Goal: Task Accomplishment & Management: Use online tool/utility

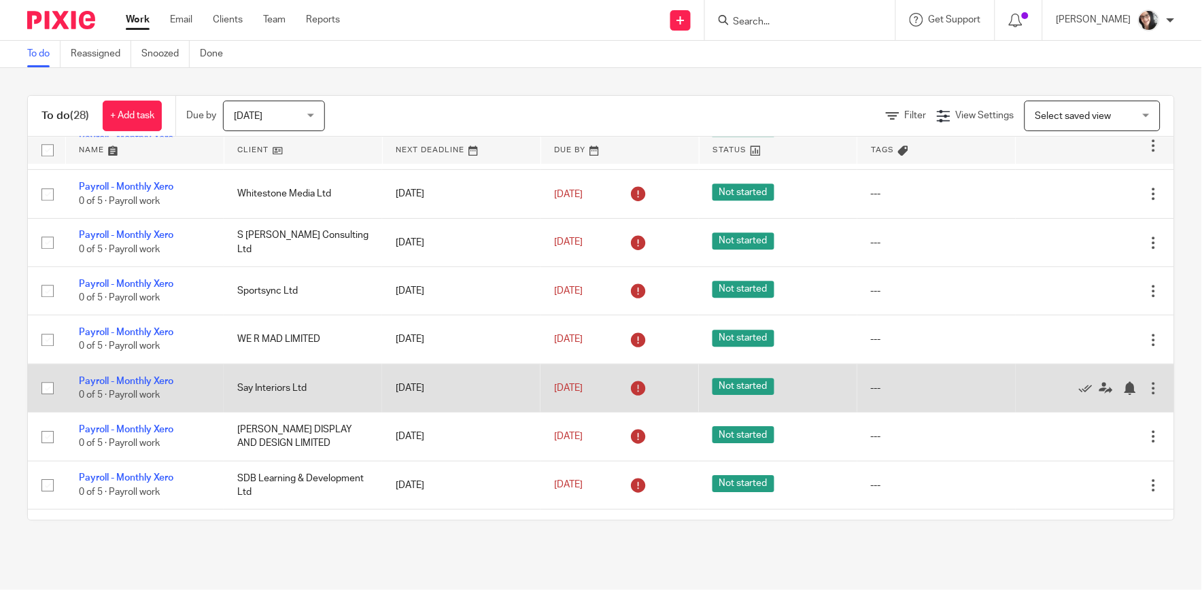
scroll to position [1021, 0]
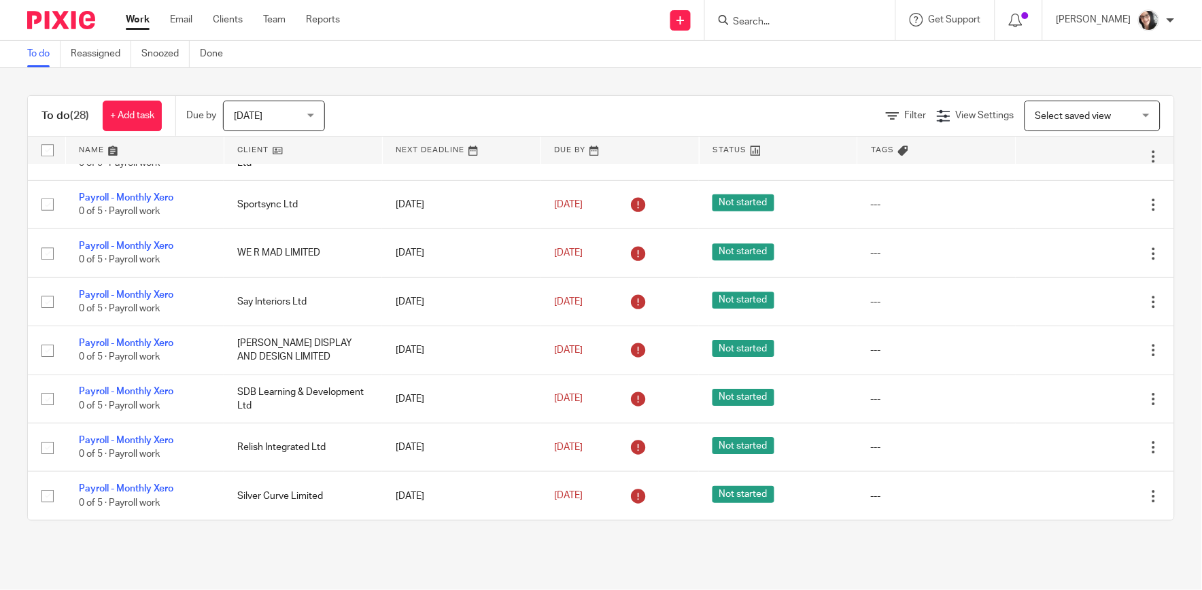
click at [247, 148] on link at bounding box center [303, 150] width 158 height 27
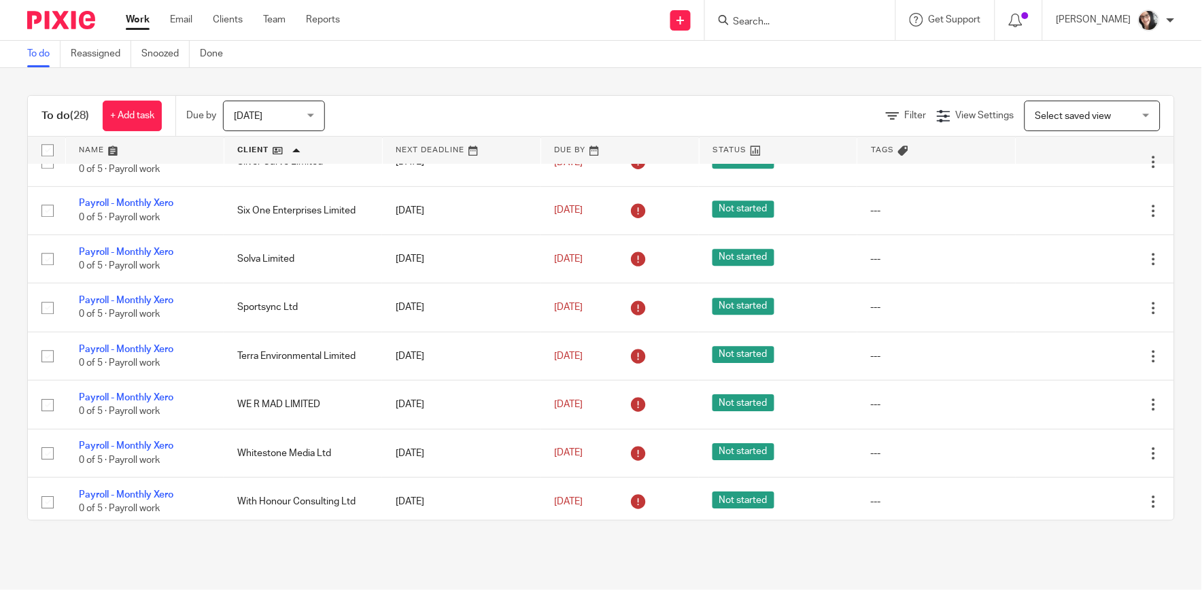
scroll to position [1021, 0]
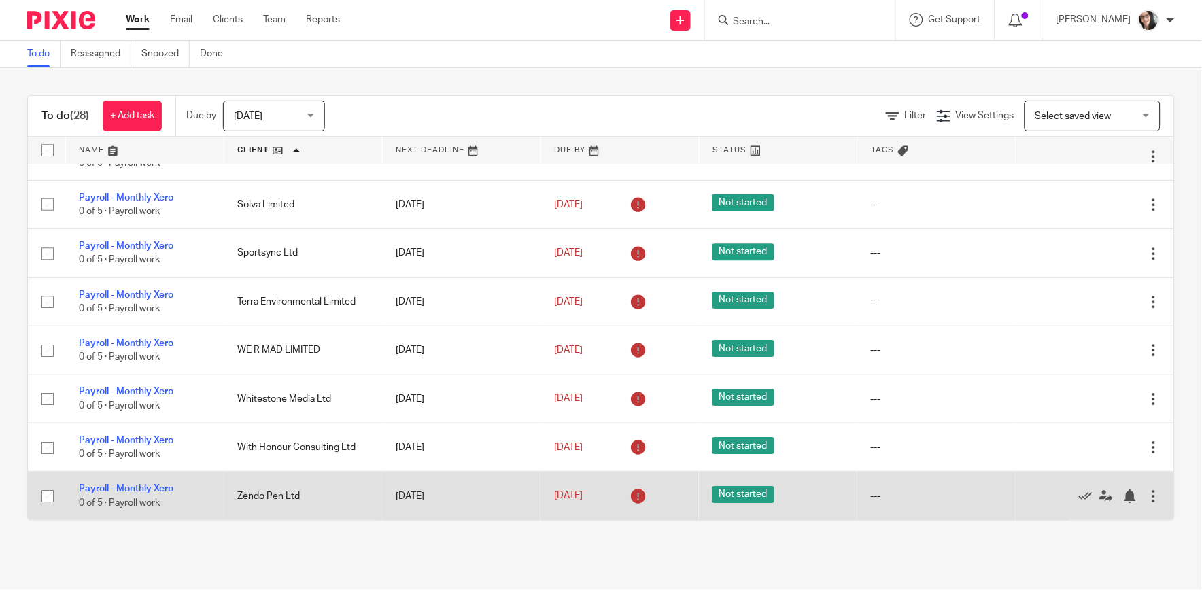
click at [147, 481] on td "Payroll - Monthly Xero 0 of 5 · Payroll work" at bounding box center [144, 496] width 158 height 48
click at [138, 490] on link "Payroll - Monthly Xero" at bounding box center [126, 489] width 95 height 10
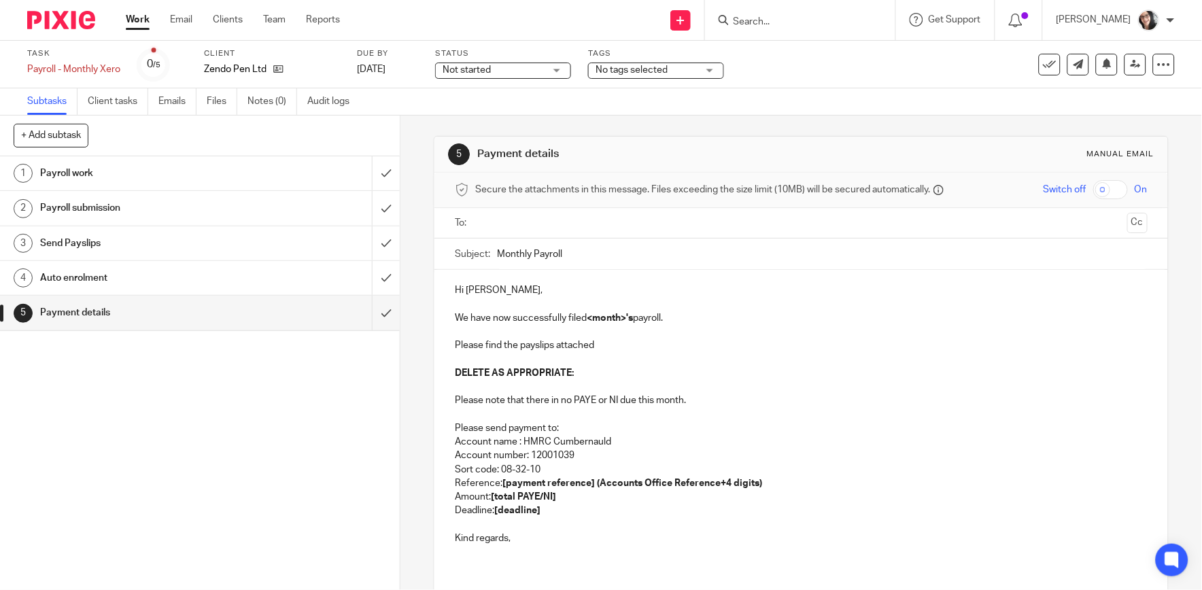
click at [517, 233] on ul at bounding box center [802, 223] width 650 height 22
click at [511, 222] on input "text" at bounding box center [800, 224] width 641 height 16
click at [594, 228] on input "text" at bounding box center [858, 224] width 528 height 27
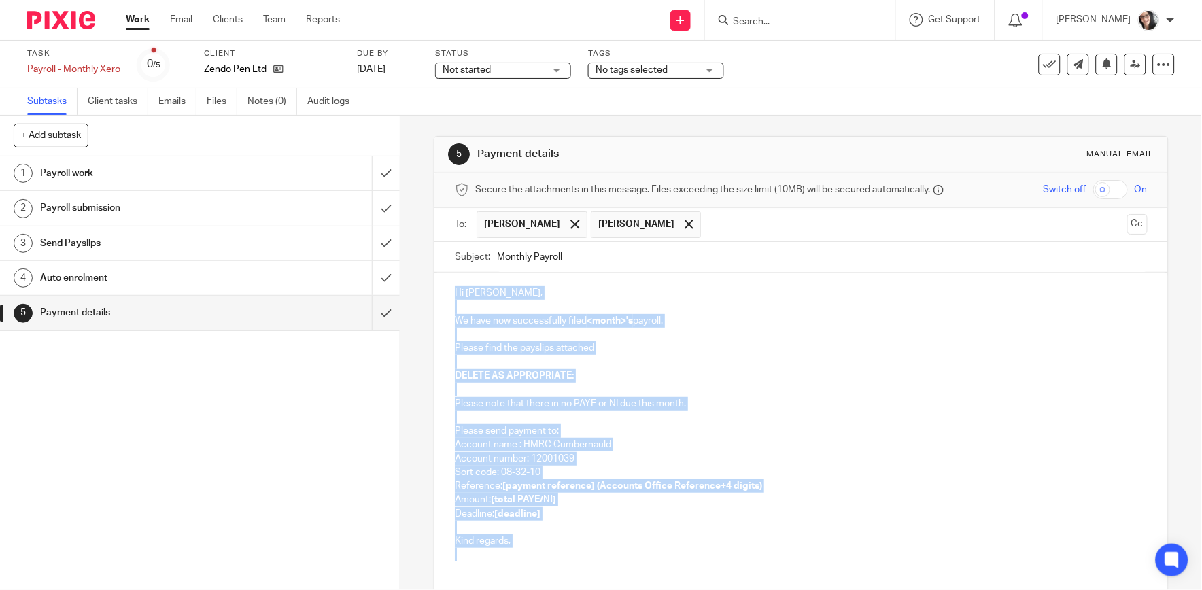
drag, startPoint x: 522, startPoint y: 555, endPoint x: 434, endPoint y: 301, distance: 269.0
click at [435, 301] on div "Hi Adam, We have now successfully filed <month>'s payroll. Please find the pays…" at bounding box center [801, 422] width 733 height 299
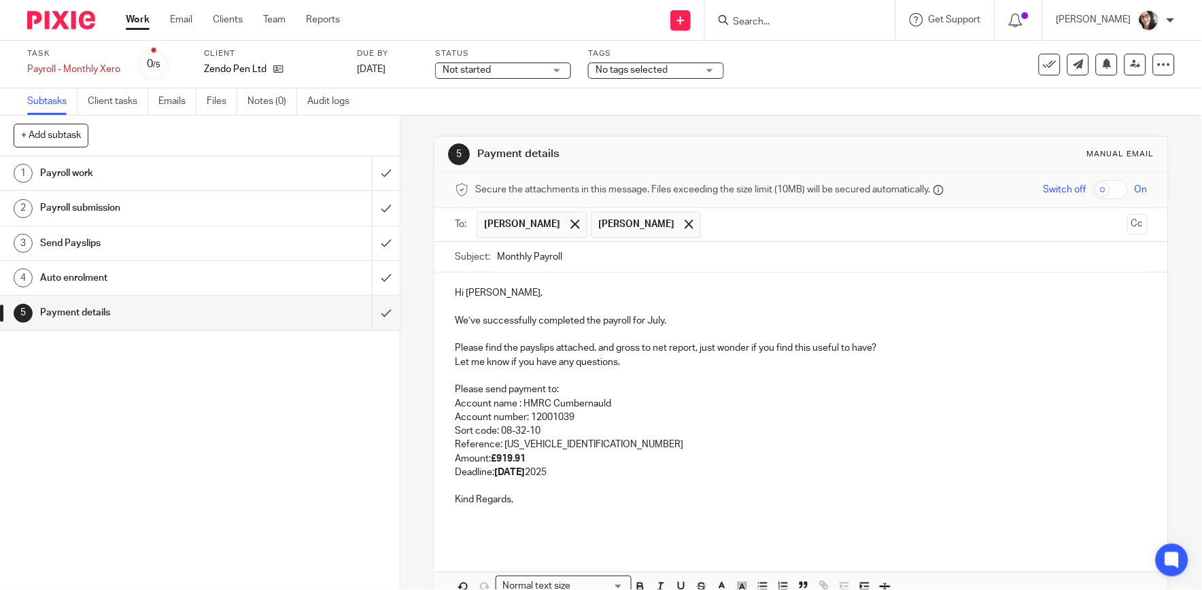
click at [660, 321] on p "We’ve successfully completed the payroll for July." at bounding box center [801, 321] width 692 height 14
click at [647, 320] on p "We’ve successfully completed the payroll for July." at bounding box center [801, 321] width 692 height 14
click at [820, 369] on p at bounding box center [801, 376] width 692 height 14
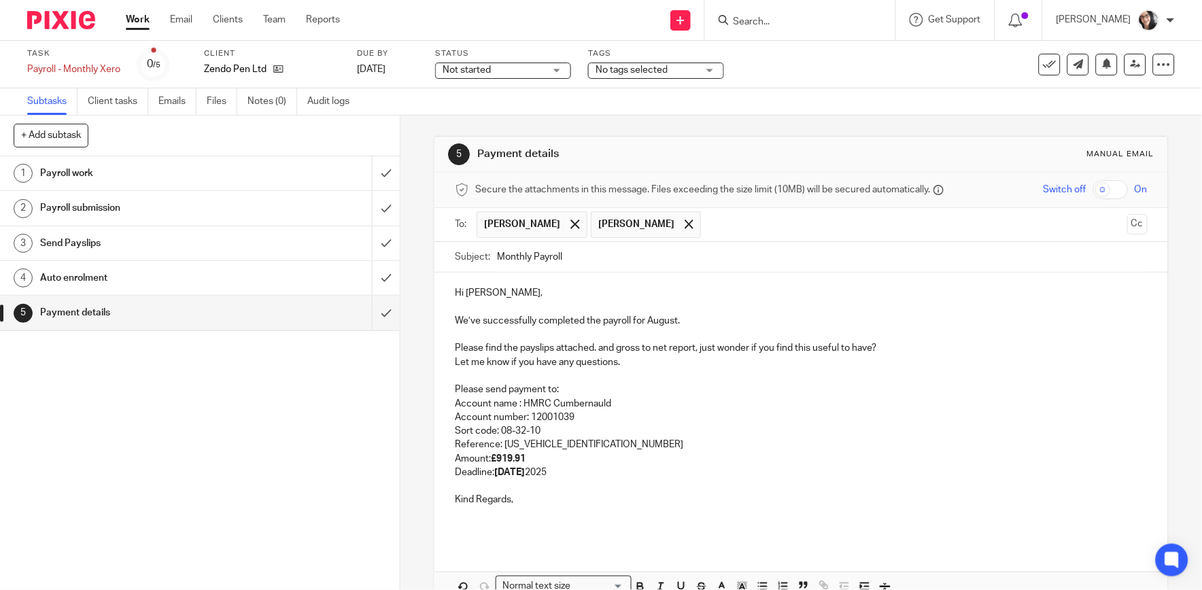
click at [721, 361] on p "Let me know if you have any questions." at bounding box center [801, 363] width 692 height 14
drag, startPoint x: 697, startPoint y: 354, endPoint x: 840, endPoint y: 356, distance: 143.5
click at [847, 358] on div "Hi Adam, We’ve successfully completed the payroll for August. Please find the p…" at bounding box center [801, 409] width 733 height 272
click at [587, 262] on input "Monthly Payroll" at bounding box center [822, 257] width 650 height 31
click at [697, 322] on p "We’ve successfully completed the payroll for August." at bounding box center [801, 321] width 692 height 14
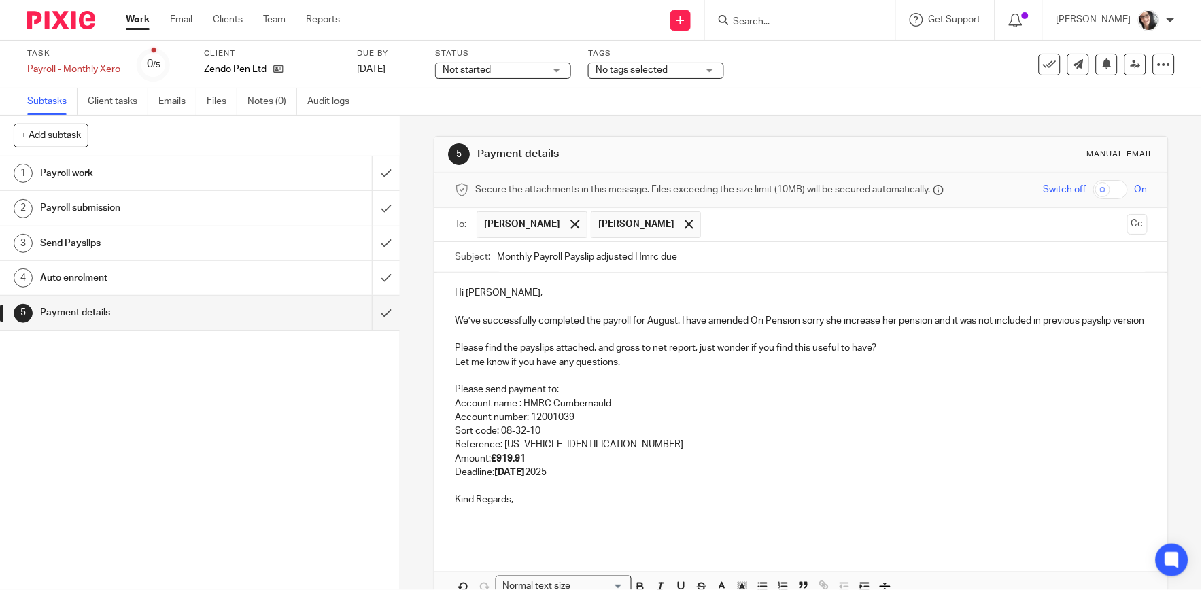
click at [830, 369] on p "Let me know if you have any questions." at bounding box center [801, 363] width 692 height 14
drag, startPoint x: 887, startPoint y: 364, endPoint x: 696, endPoint y: 366, distance: 191.1
click at [696, 355] on p "Please find the payslips attached. and gross to net report, just wonder if you …" at bounding box center [801, 348] width 692 height 14
click at [656, 396] on p "Please send payment to:" at bounding box center [801, 390] width 692 height 14
click at [525, 477] on strong "22nd August" at bounding box center [509, 473] width 31 height 10
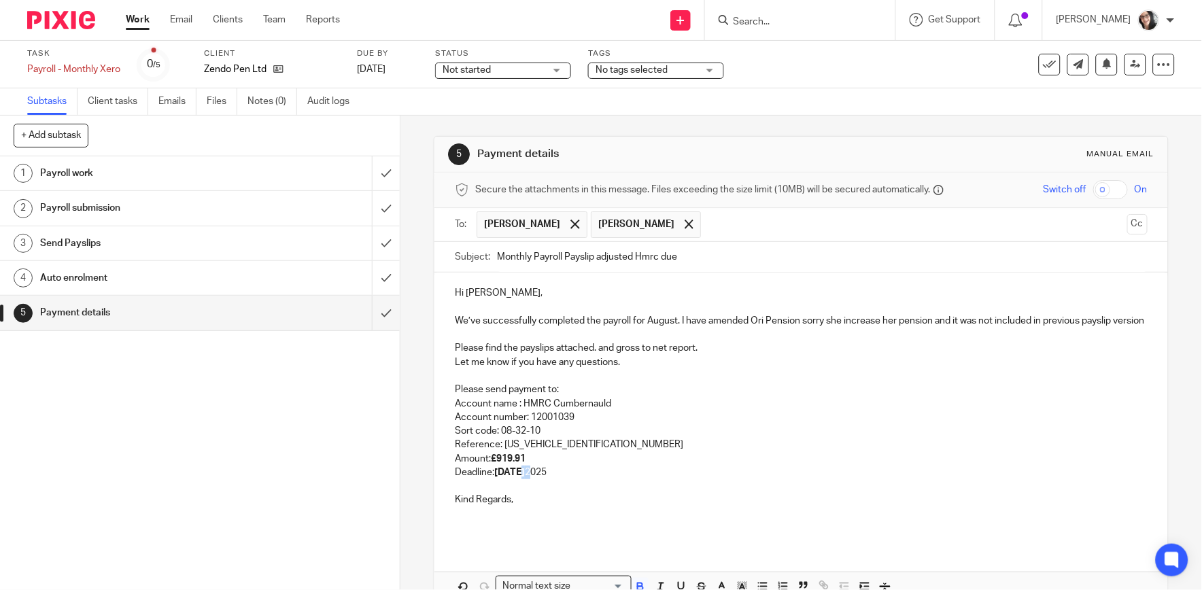
click at [525, 477] on strong "22nd August" at bounding box center [509, 473] width 31 height 10
click at [610, 369] on p "Let me know if you have any questions." at bounding box center [801, 363] width 692 height 14
click at [527, 466] on p "Amount: £919.91" at bounding box center [801, 459] width 692 height 14
drag, startPoint x: 595, startPoint y: 458, endPoint x: 597, endPoint y: 468, distance: 10.4
click at [596, 452] on p "Reference: 120PC016855392604" at bounding box center [801, 445] width 692 height 14
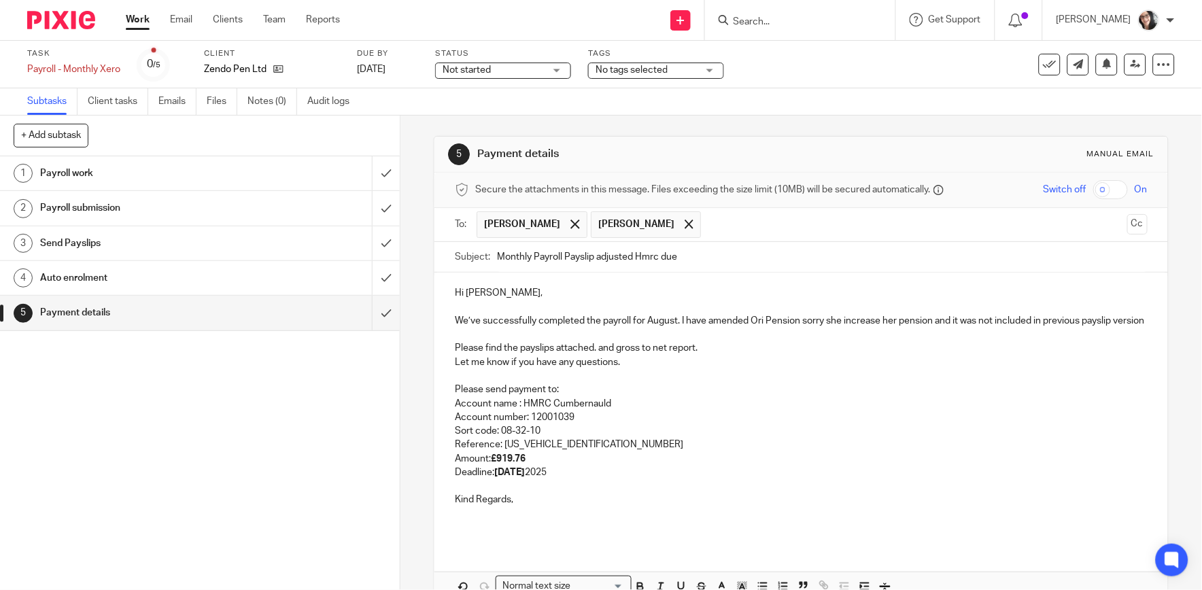
click at [649, 507] on p "Kind Regards," at bounding box center [801, 500] width 692 height 14
click at [685, 228] on span at bounding box center [689, 224] width 9 height 9
click at [497, 256] on input "Monthly Payroll Payslip adjusted Hmrc due" at bounding box center [822, 257] width 650 height 31
drag, startPoint x: 592, startPoint y: 256, endPoint x: 592, endPoint y: 276, distance: 19.7
click at [592, 256] on input "August Monthly Payroll Payslip adjusted Hmrc due" at bounding box center [822, 257] width 650 height 31
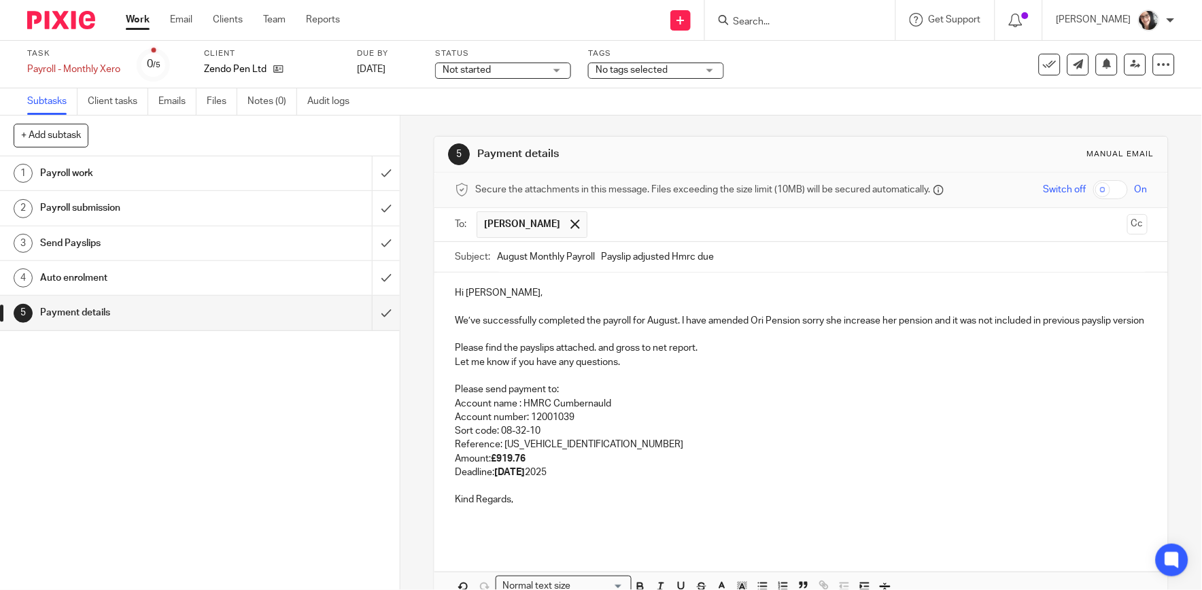
drag, startPoint x: 668, startPoint y: 256, endPoint x: 755, endPoint y: 269, distance: 88.7
click at [755, 269] on input "August Monthly Payroll Payslip adjusted Hmrc due" at bounding box center [822, 257] width 650 height 31
click at [628, 259] on input "August Monthly Payroll Payslip adjusted" at bounding box center [822, 257] width 650 height 31
click at [599, 256] on input "August Monthly Payroll Payslip adjusted" at bounding box center [822, 257] width 650 height 31
type input "August Monthly Payroll -Payslip adjusted"
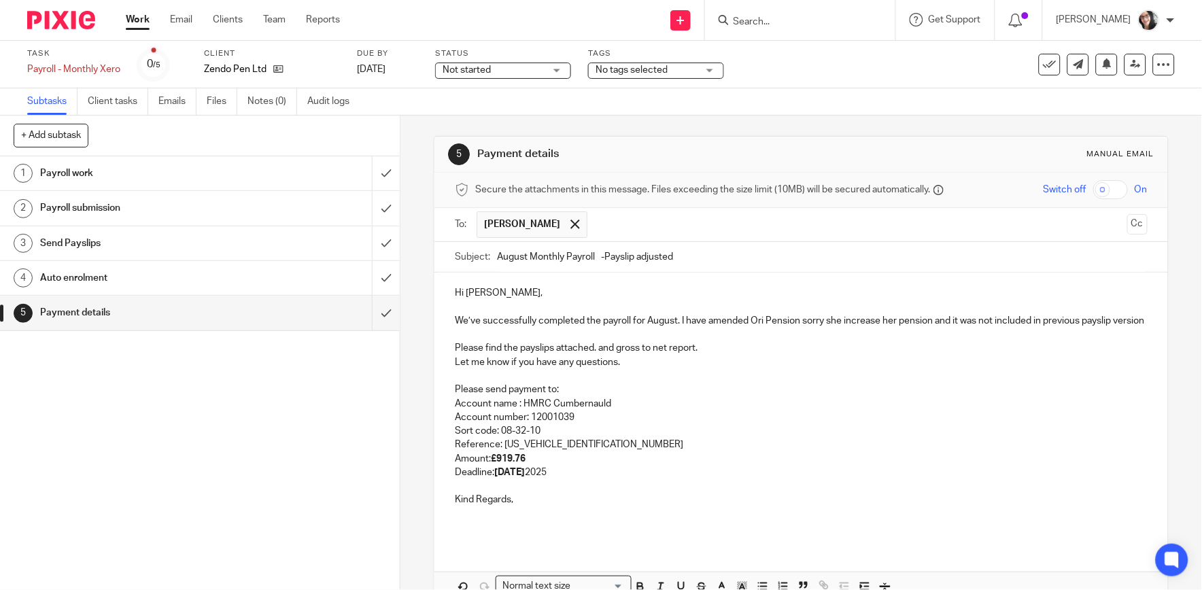
click at [776, 466] on p "Amount: £919.76" at bounding box center [801, 459] width 692 height 14
click at [512, 328] on p "We’ve successfully completed the payroll for August. I have amended Ori Pension…" at bounding box center [801, 321] width 692 height 14
click at [675, 411] on p "Account name : HMRC Cumbernauld" at bounding box center [801, 404] width 692 height 14
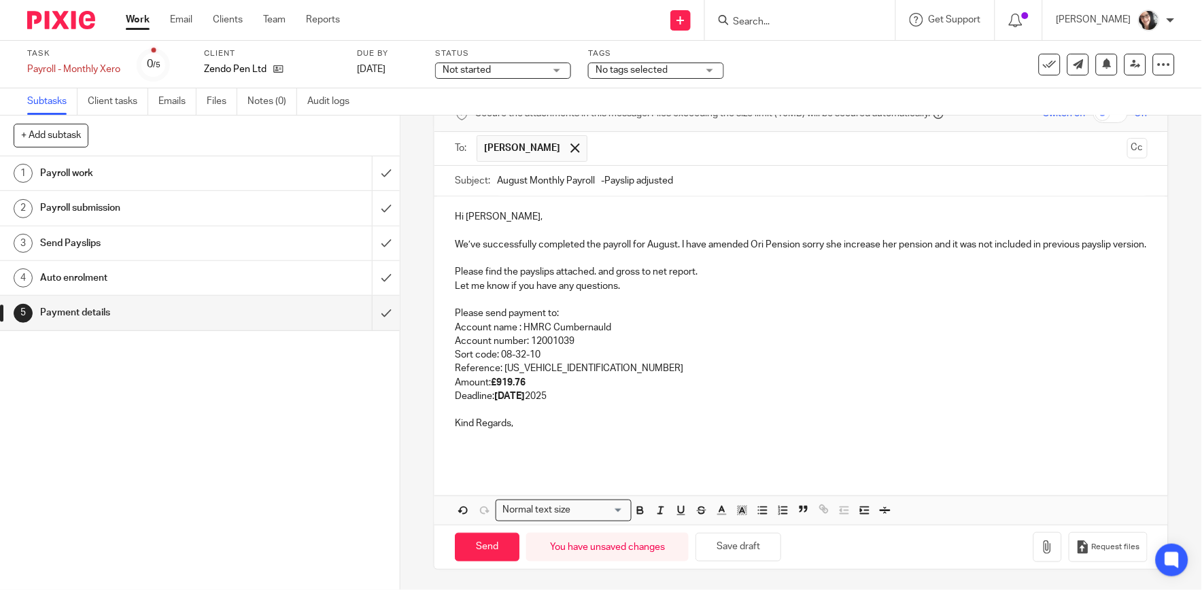
scroll to position [90, 0]
click at [1041, 548] on icon "button" at bounding box center [1048, 548] width 14 height 14
click at [1041, 545] on icon "button" at bounding box center [1048, 548] width 14 height 14
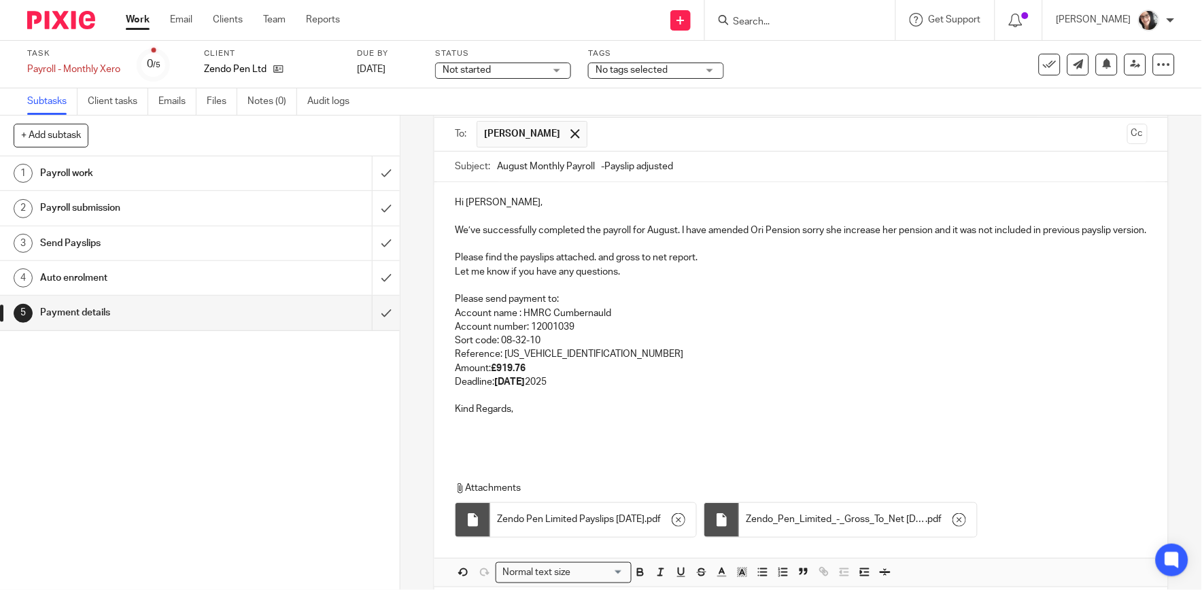
click at [628, 526] on span "Zendo Pen Limited Payslips August 2025" at bounding box center [571, 520] width 148 height 14
click at [684, 165] on input "August Monthly Payroll -Payslip adjusted" at bounding box center [822, 167] width 650 height 31
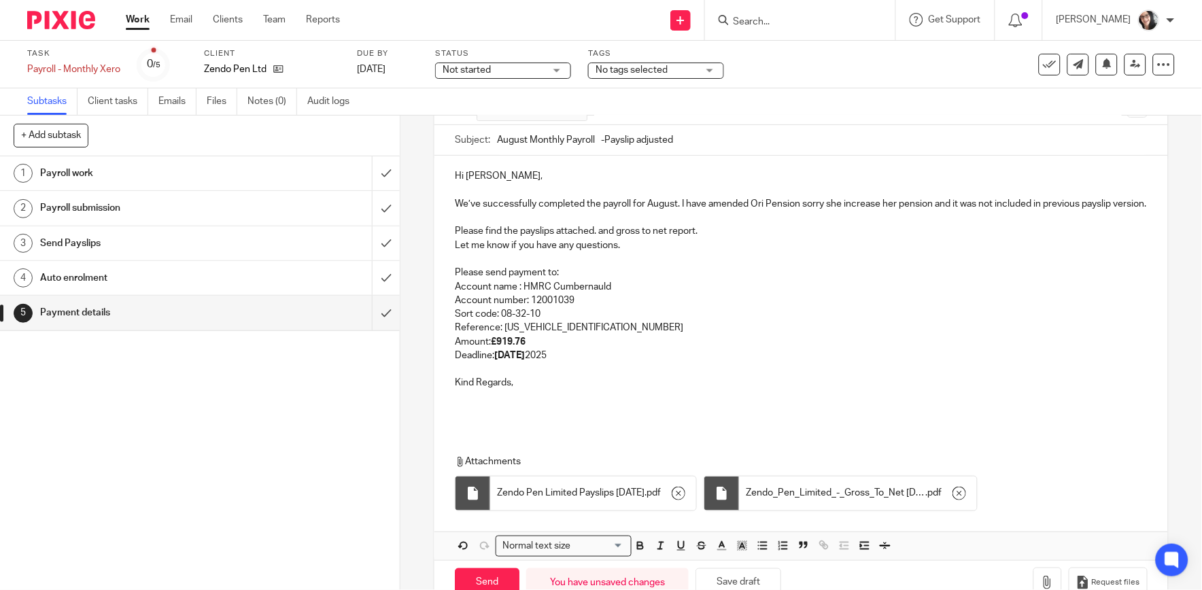
scroll to position [151, 0]
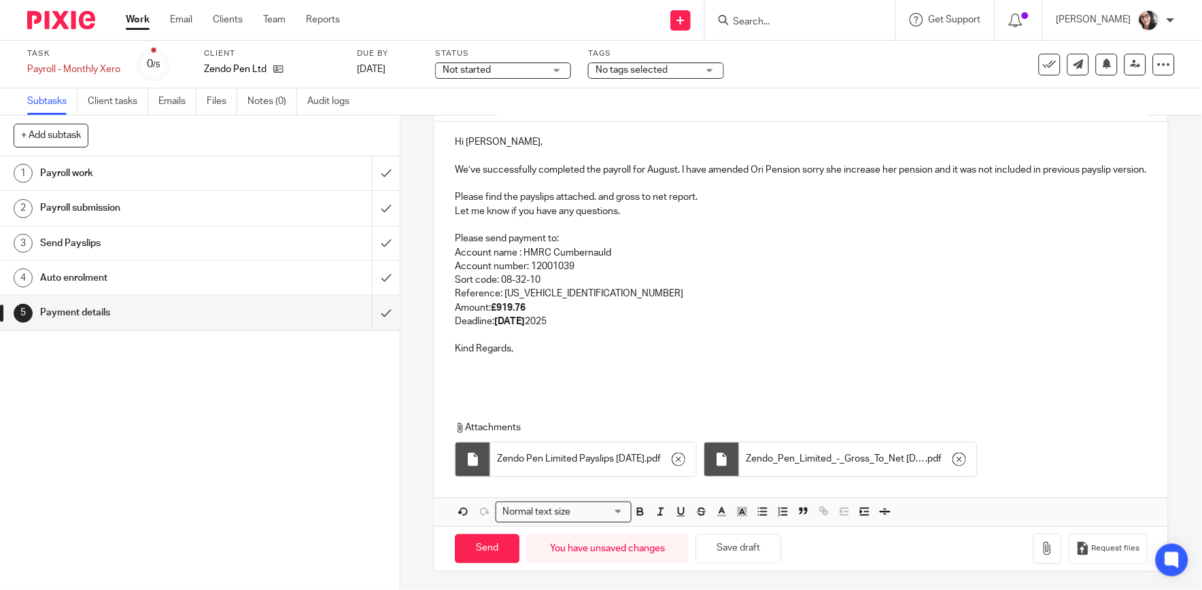
click at [932, 169] on p "We’ve successfully completed the payroll for August. I have amended Ori Pension…" at bounding box center [801, 170] width 692 height 14
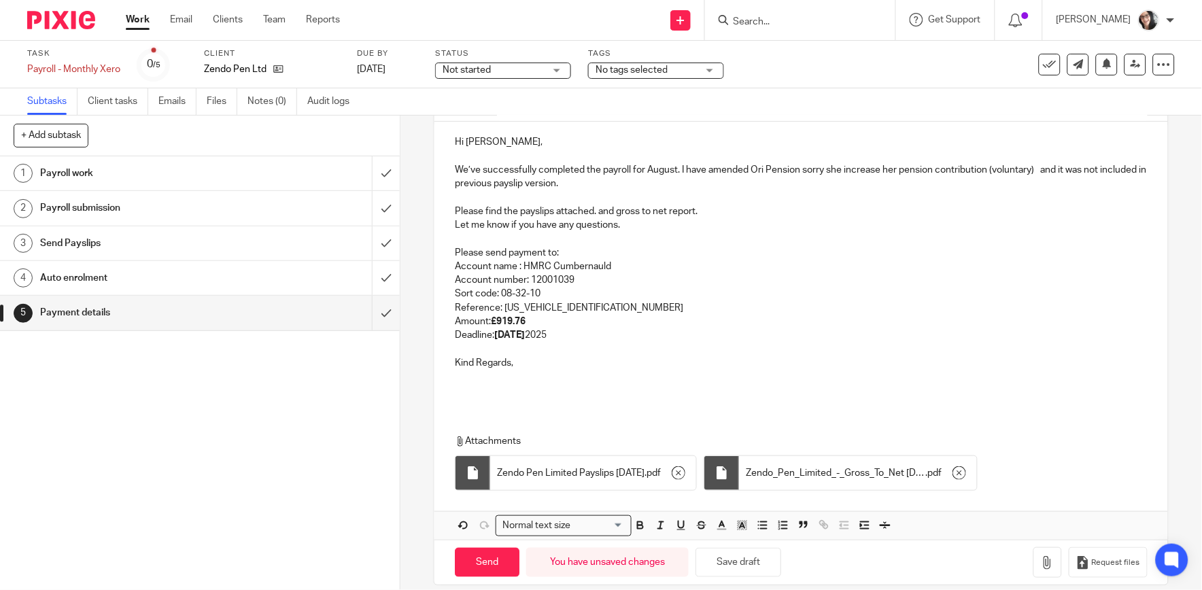
click at [1001, 184] on p "We’ve successfully completed the payroll for August. I have amended Ori Pension…" at bounding box center [801, 177] width 692 height 28
click at [922, 167] on p "We’ve successfully completed the payroll for August. I have amended Ori Pension…" at bounding box center [801, 177] width 692 height 28
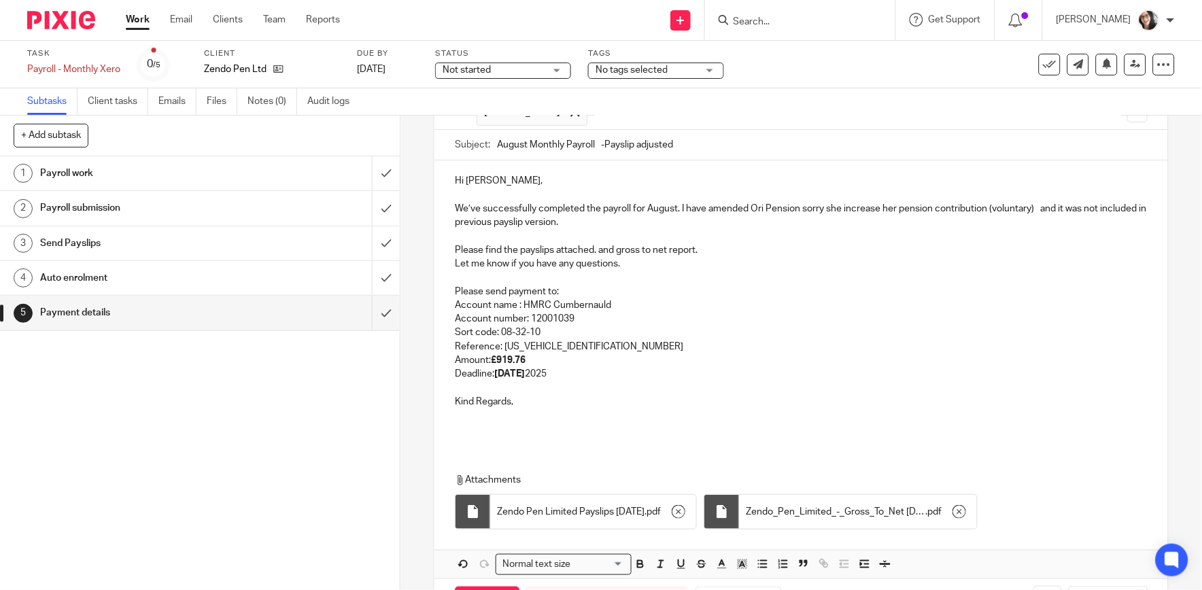
scroll to position [75, 0]
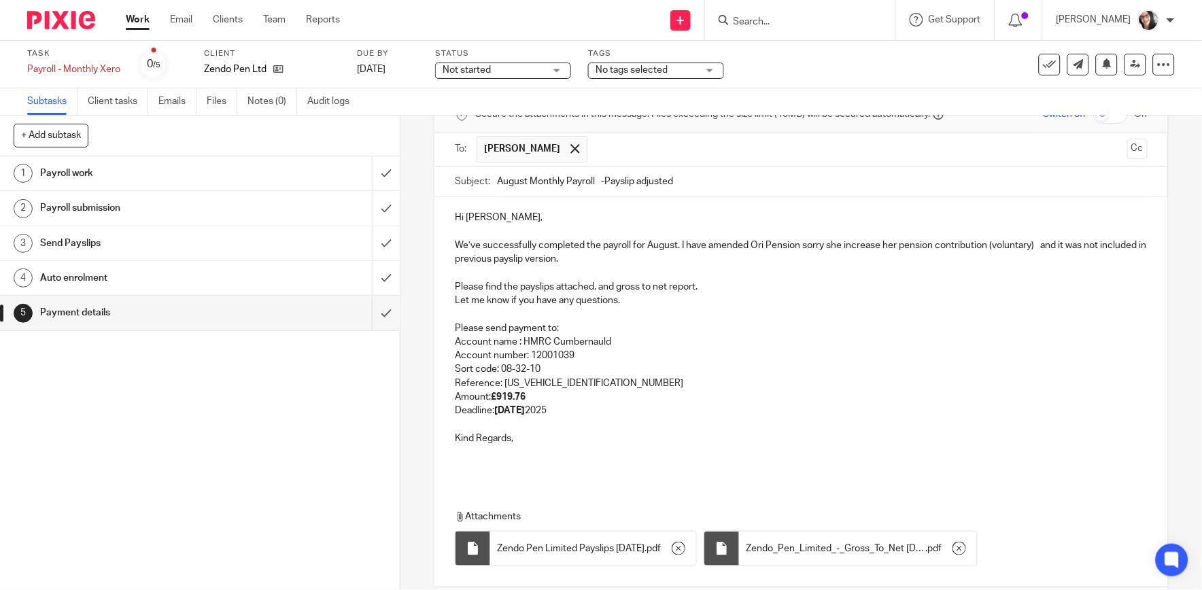
click at [835, 322] on p "Please send payment to:" at bounding box center [801, 329] width 692 height 14
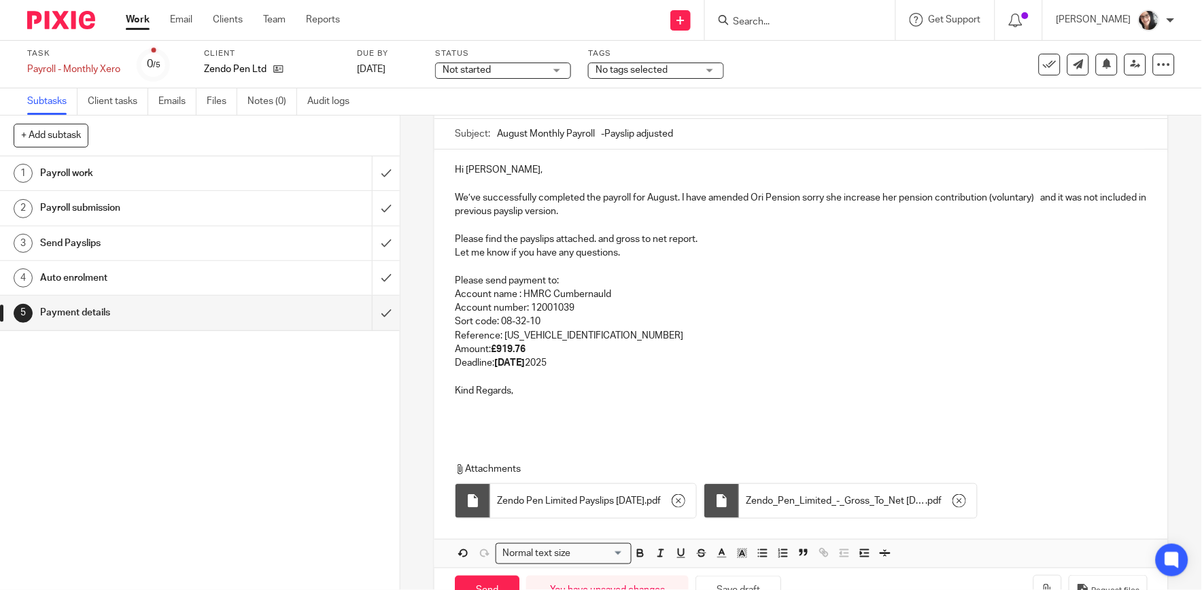
scroll to position [167, 0]
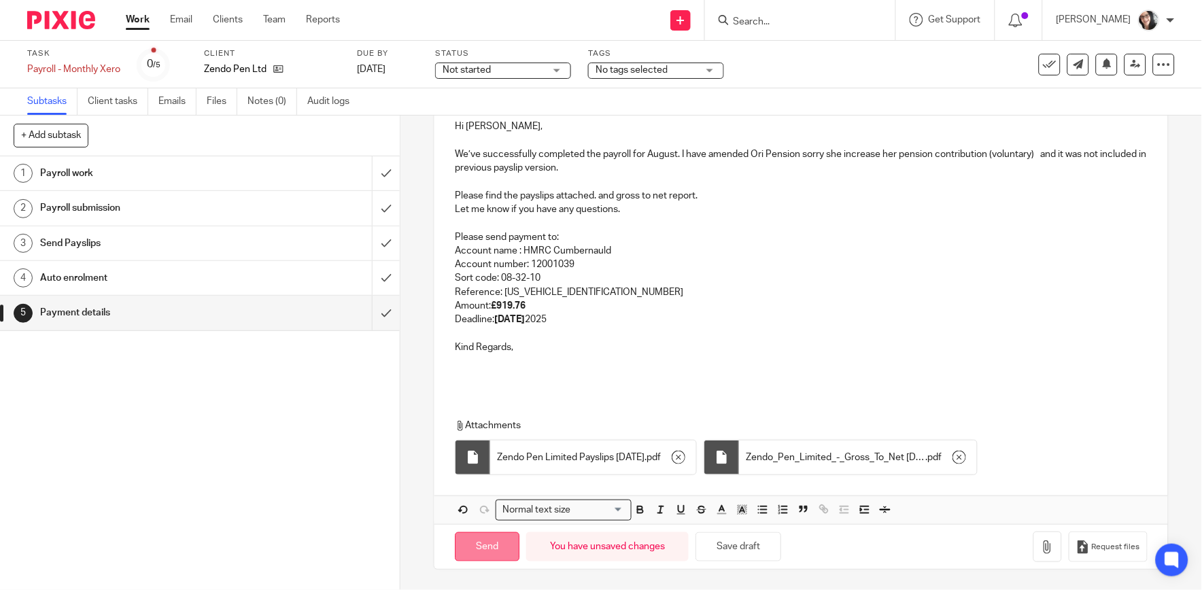
click at [498, 545] on input "Send" at bounding box center [487, 546] width 65 height 29
type input "Sent"
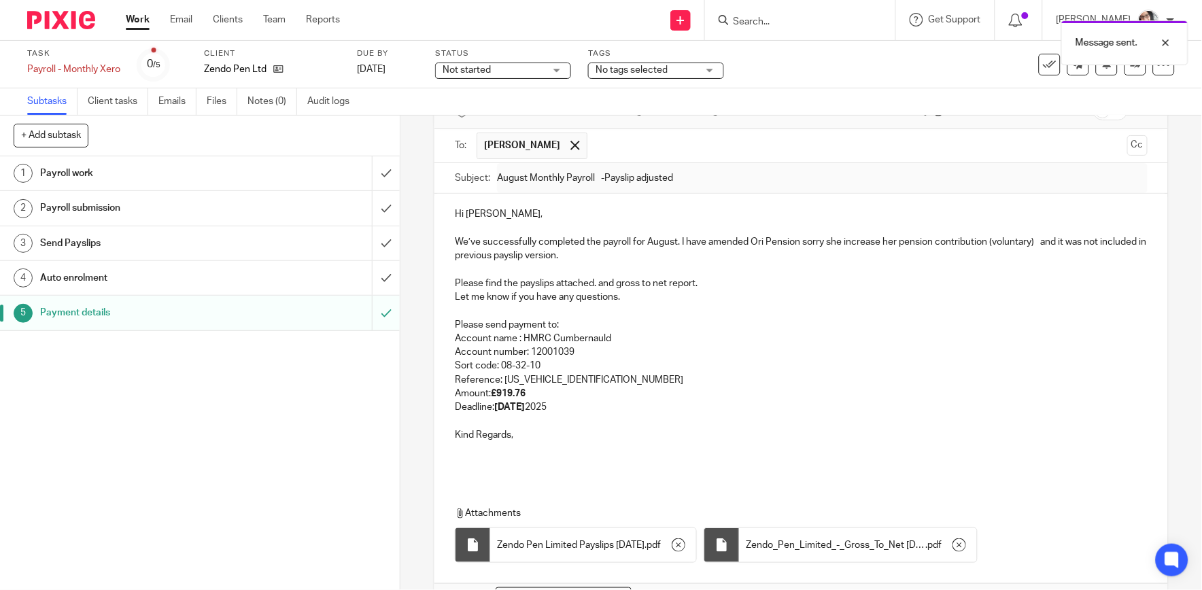
scroll to position [0, 0]
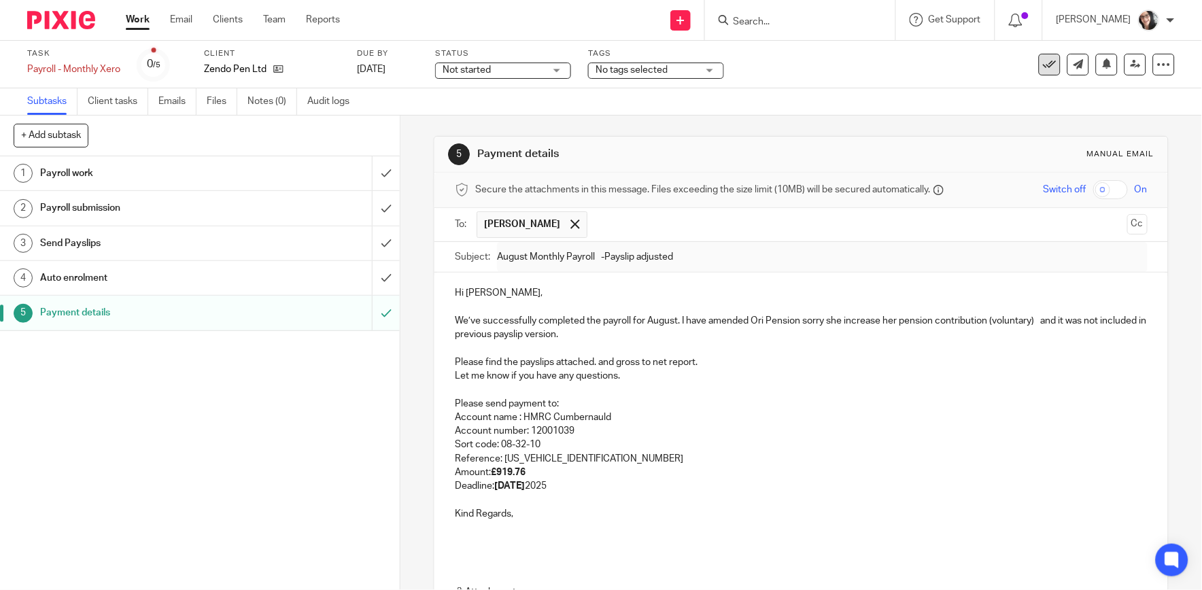
click at [1043, 62] on icon at bounding box center [1050, 65] width 14 height 14
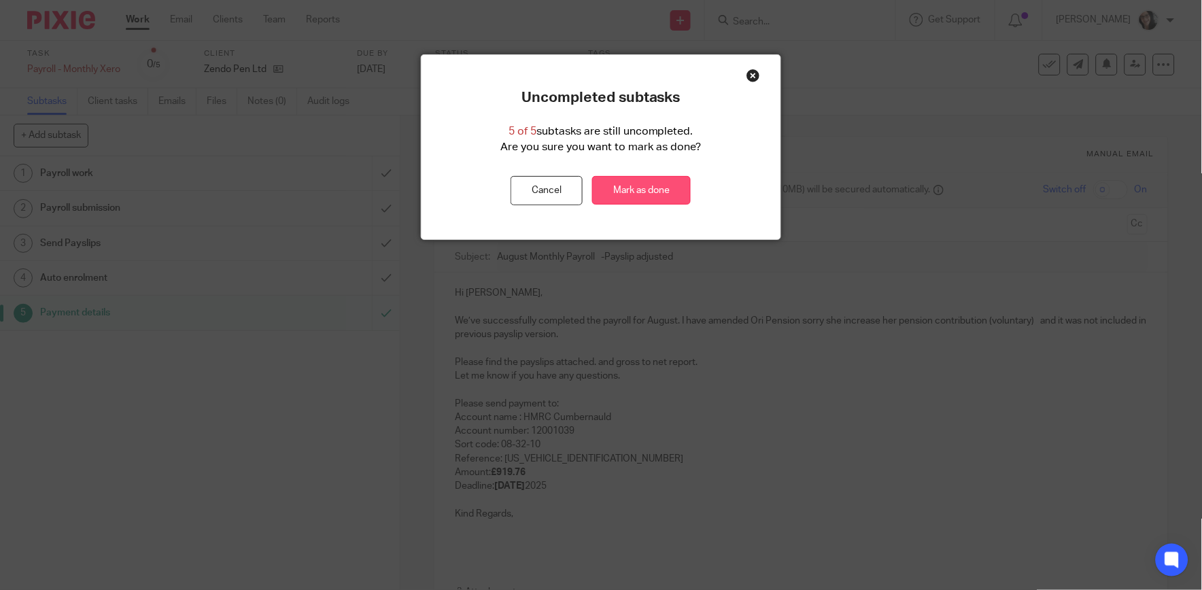
click at [668, 188] on link "Mark as done" at bounding box center [641, 190] width 99 height 29
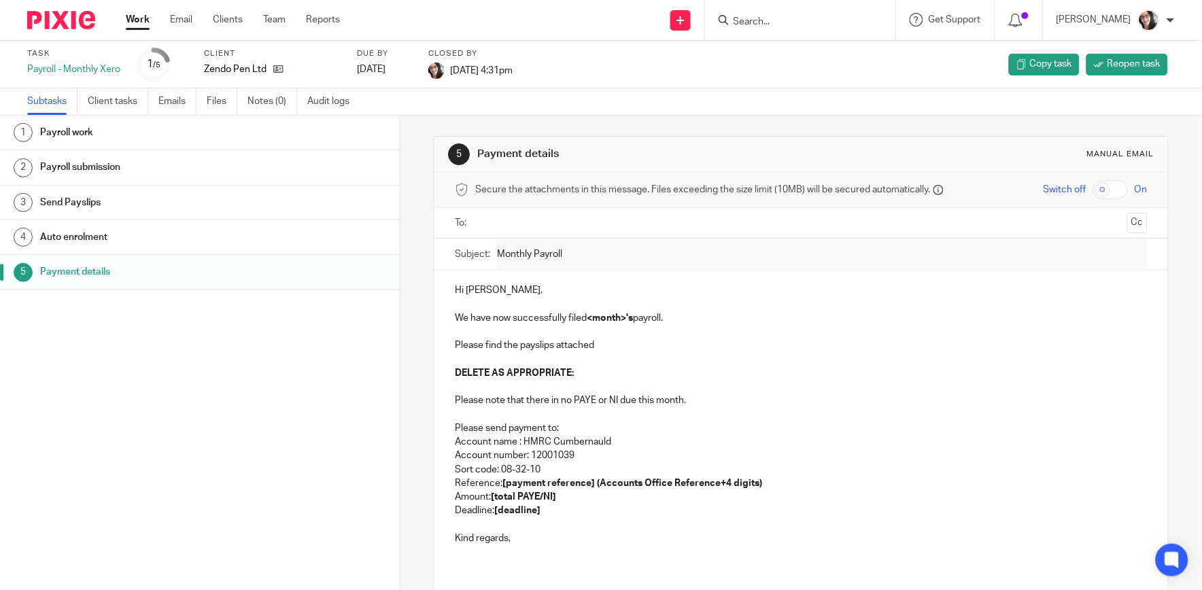
click at [139, 19] on link "Work" at bounding box center [138, 20] width 24 height 14
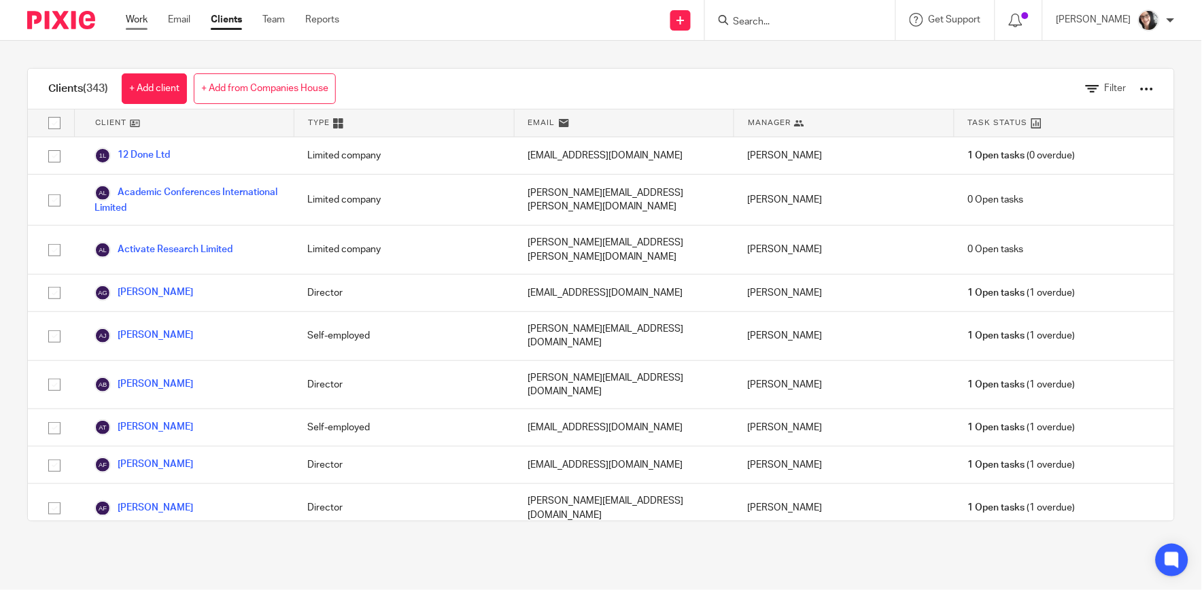
click at [129, 19] on link "Work" at bounding box center [137, 20] width 22 height 14
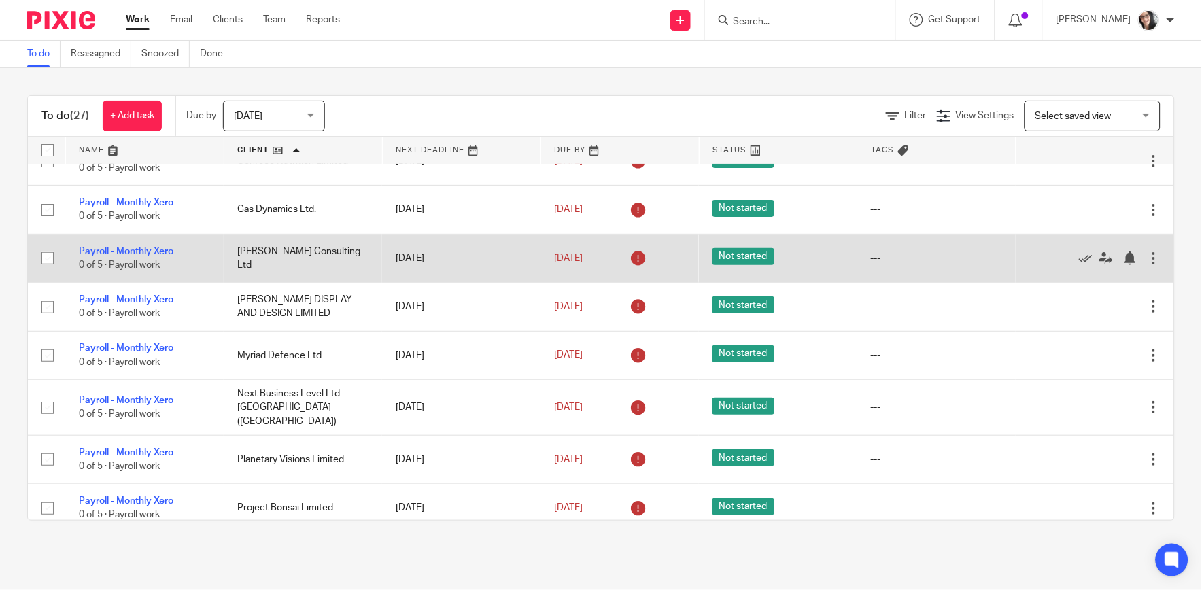
scroll to position [151, 0]
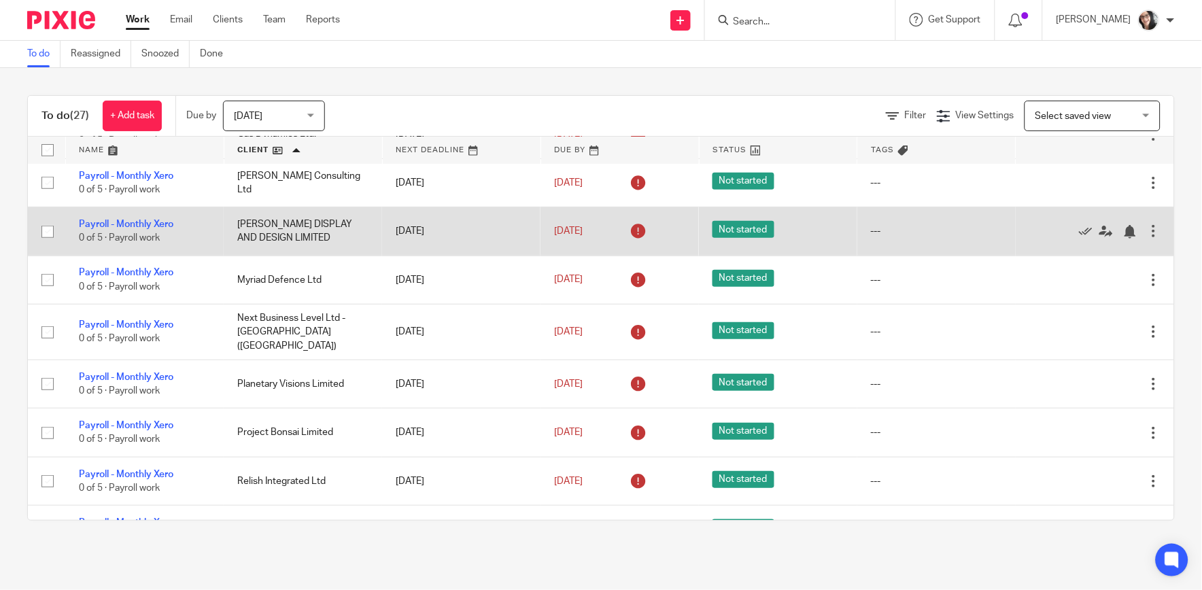
click at [158, 218] on td "Payroll - Monthly Xero 0 of 5 · Payroll work" at bounding box center [144, 231] width 158 height 48
click at [159, 227] on link "Payroll - Monthly Xero" at bounding box center [126, 225] width 95 height 10
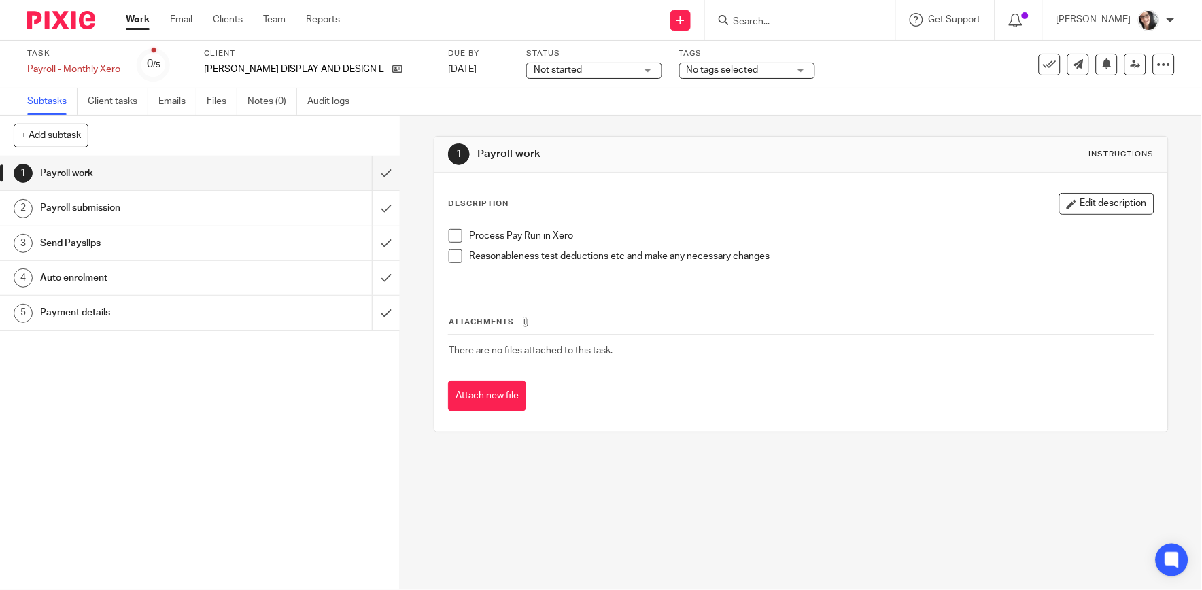
click at [100, 313] on h1 "Payment details" at bounding box center [146, 313] width 212 height 20
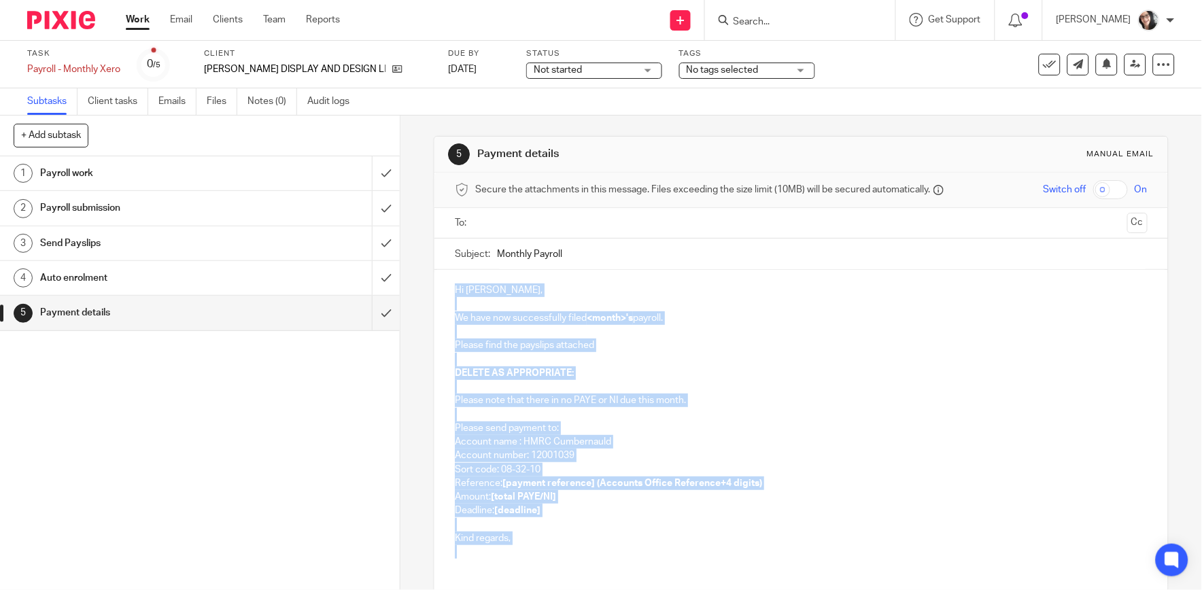
click at [436, 267] on form "Secure the attachments in this message. Files exceeding the size limit (10MB) w…" at bounding box center [801, 422] width 733 height 498
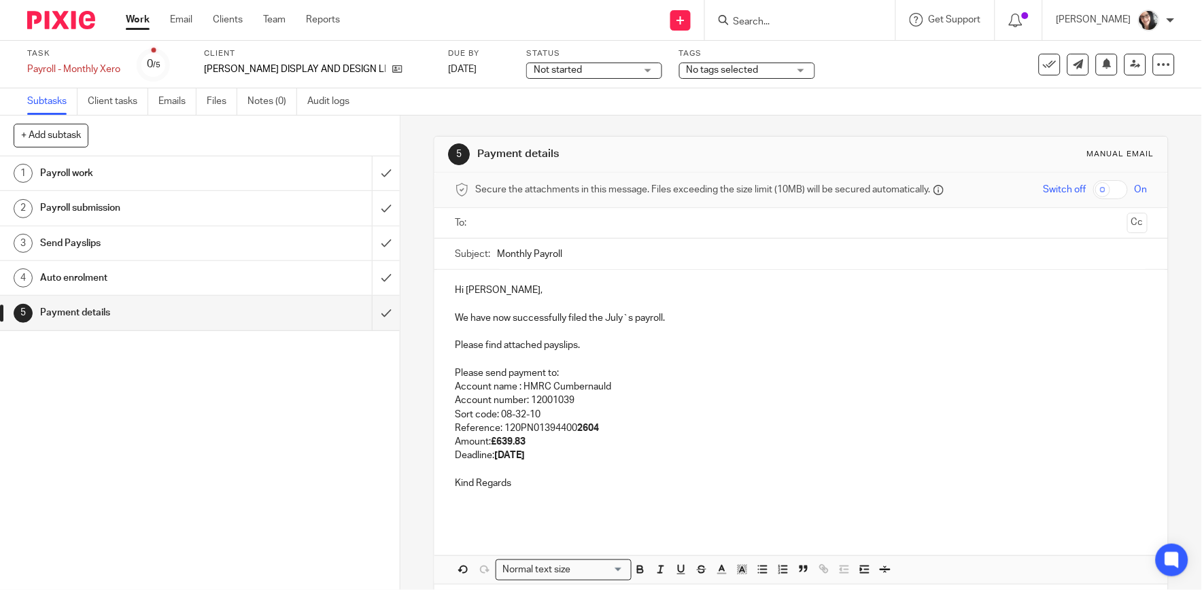
click at [596, 320] on p "We have now successfully filed the July`s payroll." at bounding box center [801, 318] width 692 height 14
click at [607, 321] on p "We have now successfully filed the July`s payroll." at bounding box center [801, 318] width 692 height 14
click at [622, 262] on input "Monthly Payroll" at bounding box center [822, 254] width 650 height 31
type input "Monthly Payroll August"
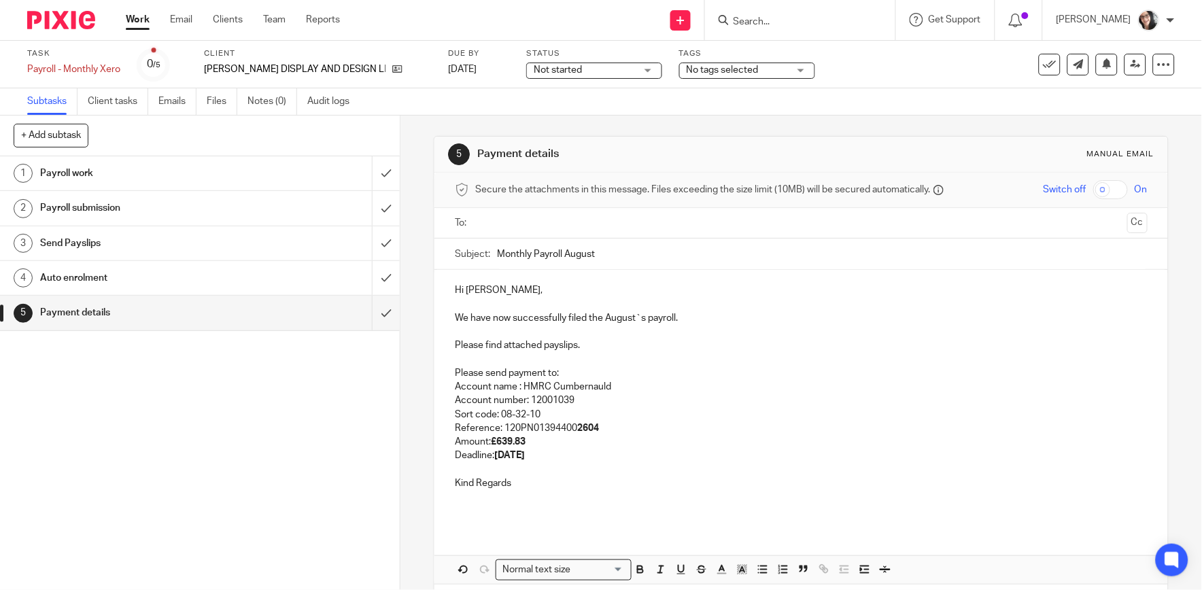
click at [601, 221] on input "text" at bounding box center [800, 224] width 641 height 16
click at [598, 432] on p "Reference: 120PN01394400 2604" at bounding box center [801, 431] width 692 height 14
click at [525, 462] on strong "20th August 2025" at bounding box center [509, 459] width 31 height 10
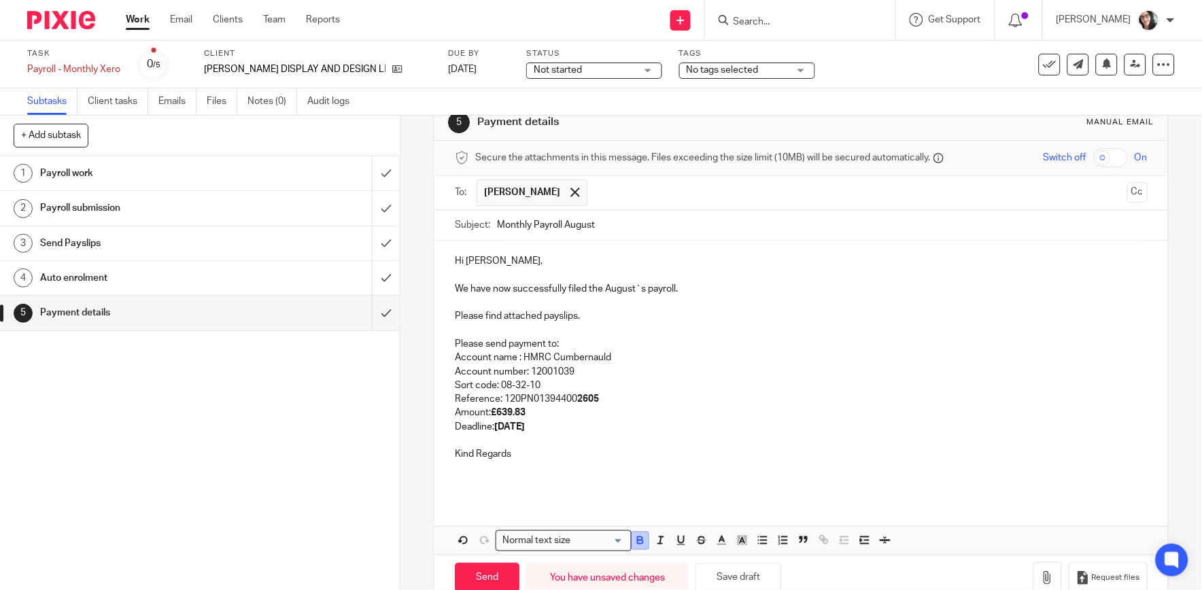
scroll to position [63, 0]
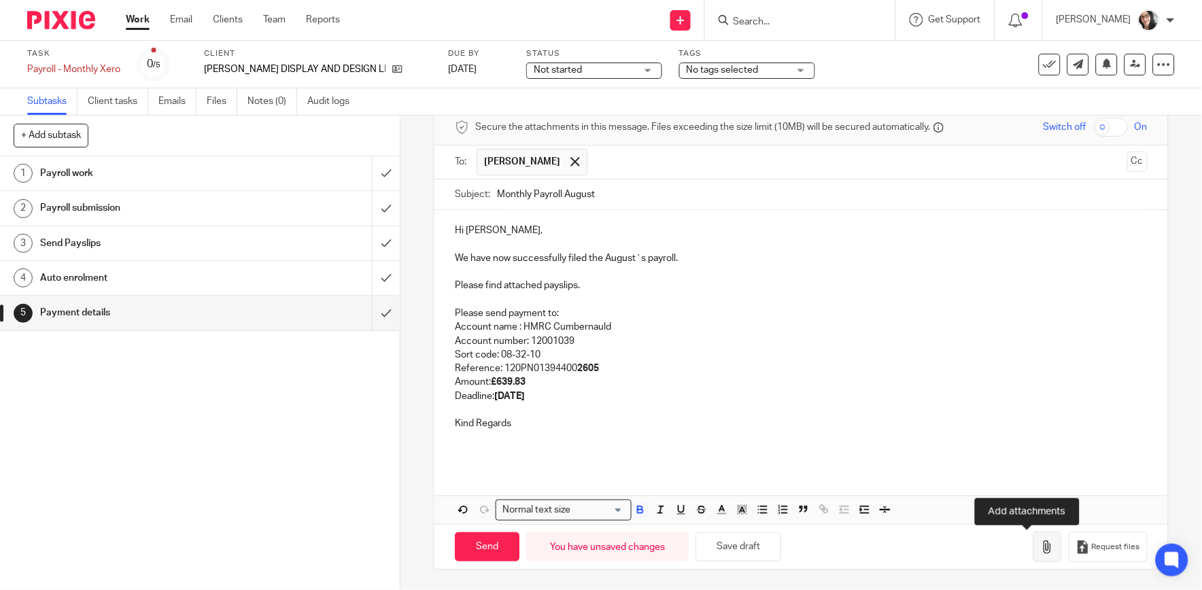
click at [1035, 547] on button "button" at bounding box center [1048, 547] width 29 height 31
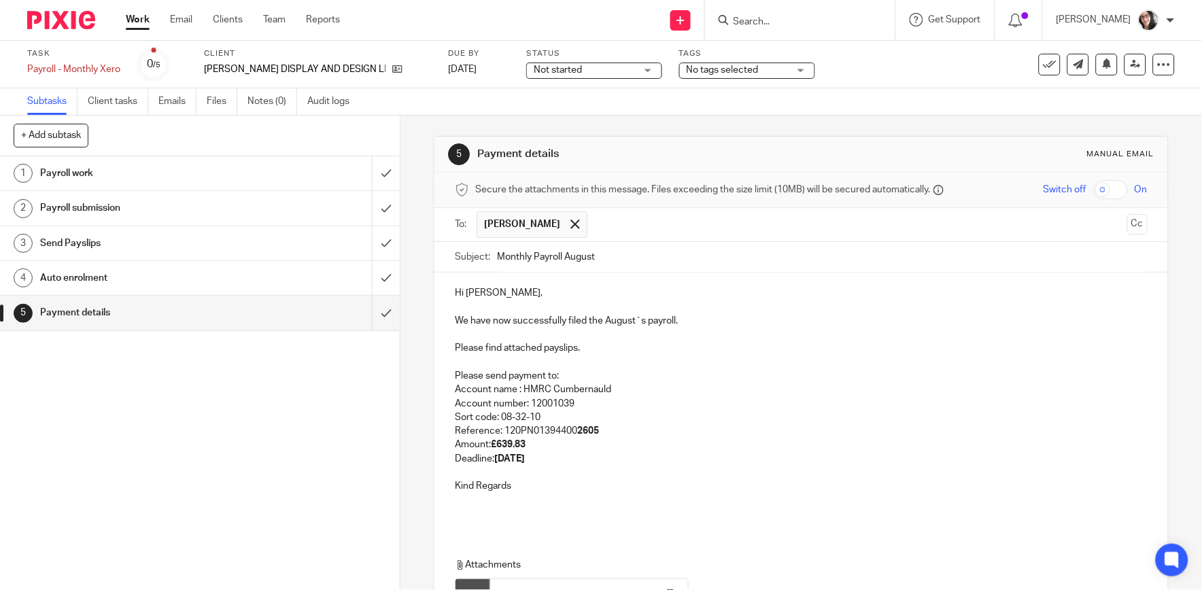
scroll to position [140, 0]
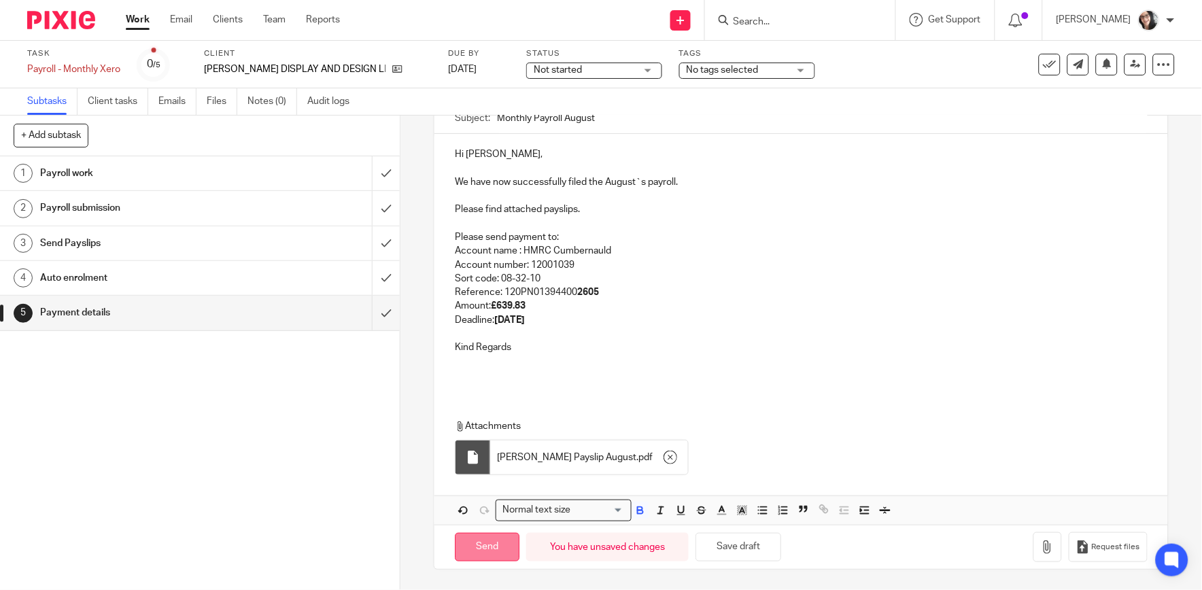
click at [500, 546] on input "Send" at bounding box center [487, 547] width 65 height 29
type input "Sent"
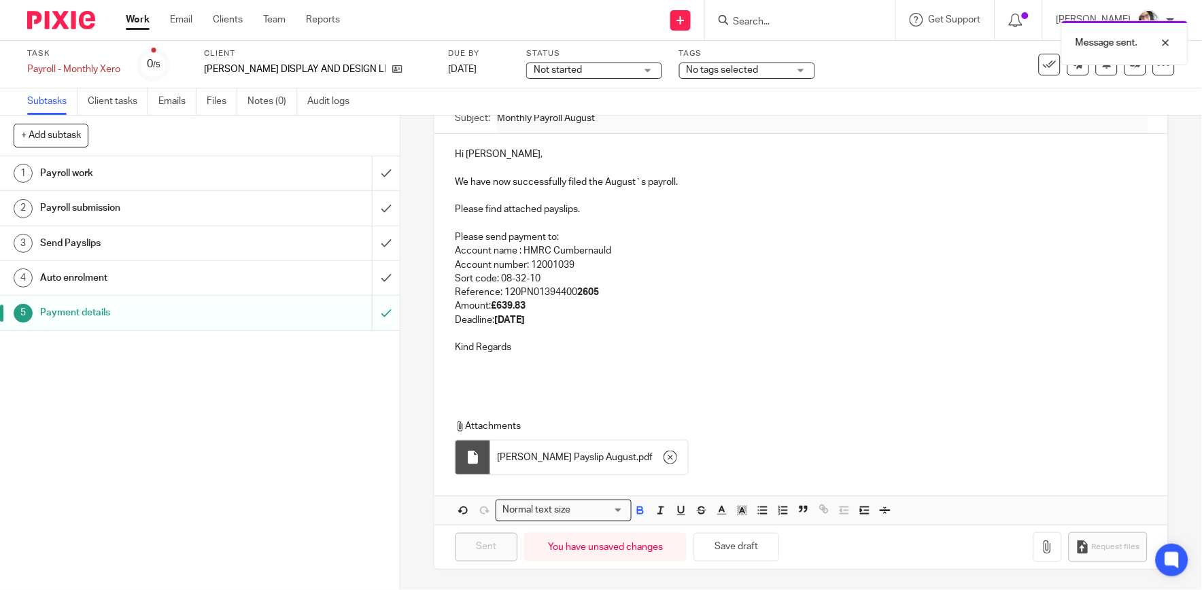
click at [1043, 63] on div "Message sent." at bounding box center [895, 40] width 588 height 52
click at [1043, 68] on icon at bounding box center [1050, 65] width 14 height 14
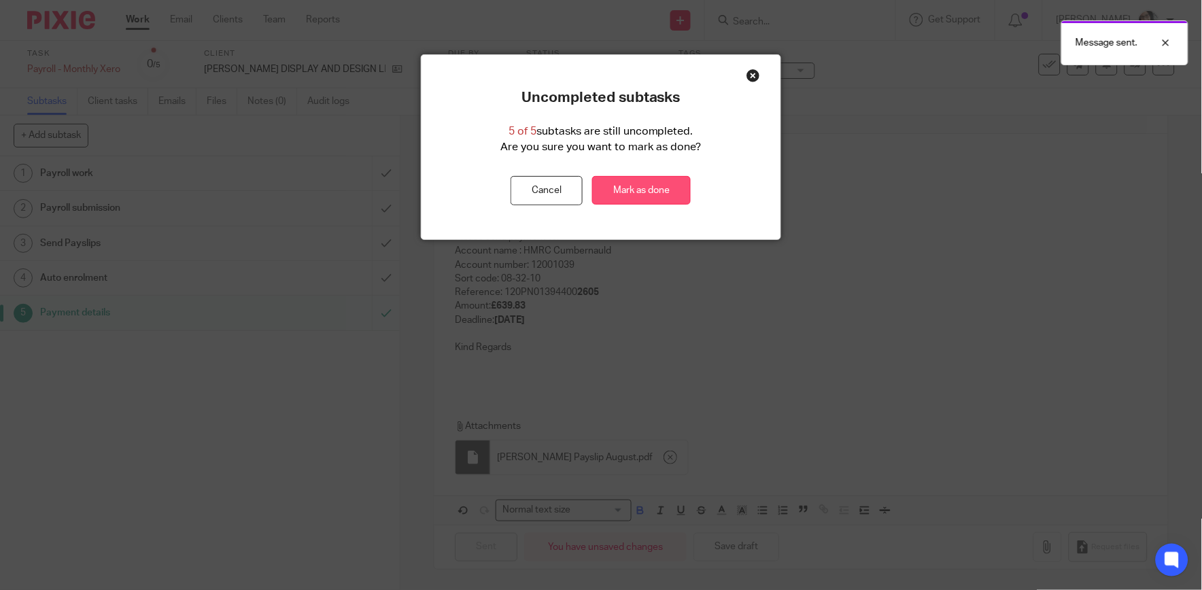
click at [643, 186] on link "Mark as done" at bounding box center [641, 190] width 99 height 29
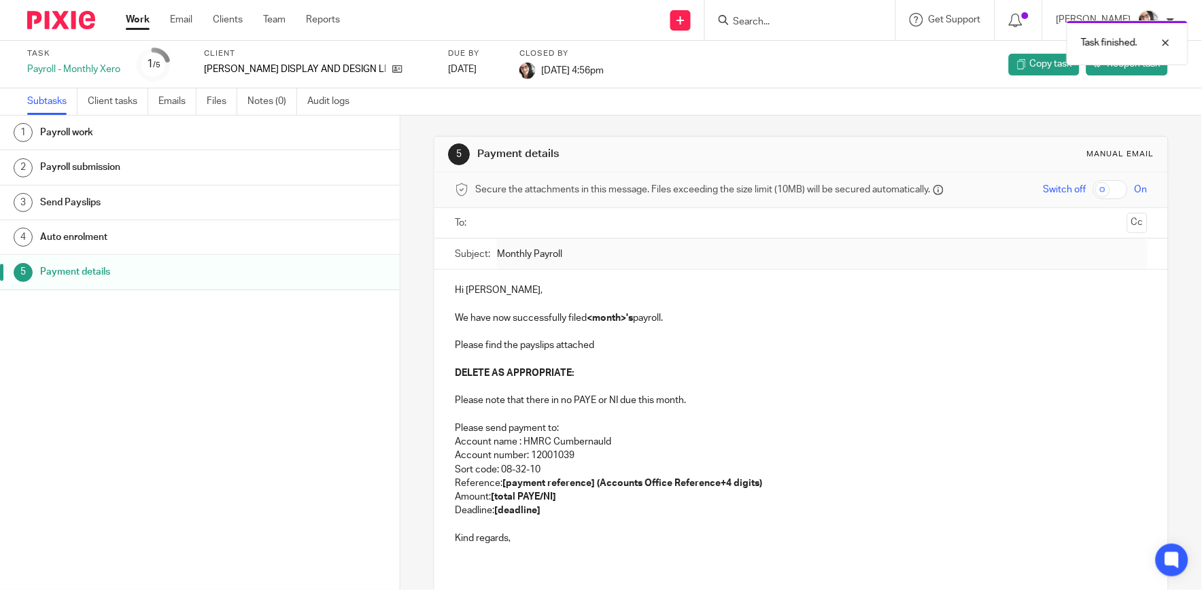
click at [139, 20] on link "Work" at bounding box center [138, 20] width 24 height 14
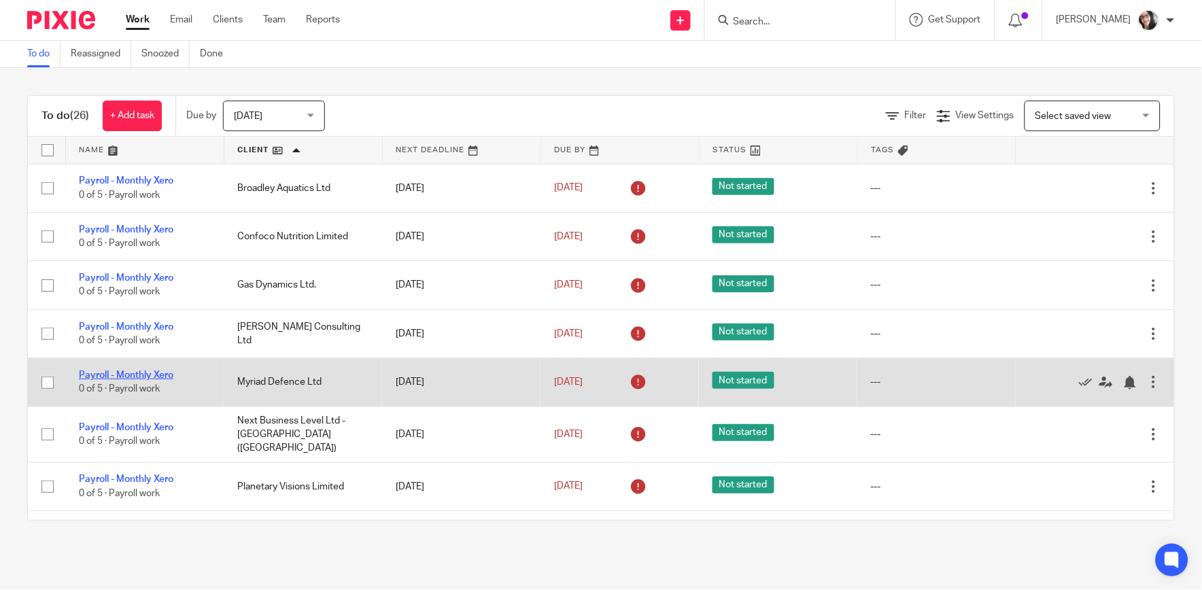
click at [112, 377] on link "Payroll - Monthly Xero" at bounding box center [126, 376] width 95 height 10
